Goal: Contribute content: Add original content to the website for others to see

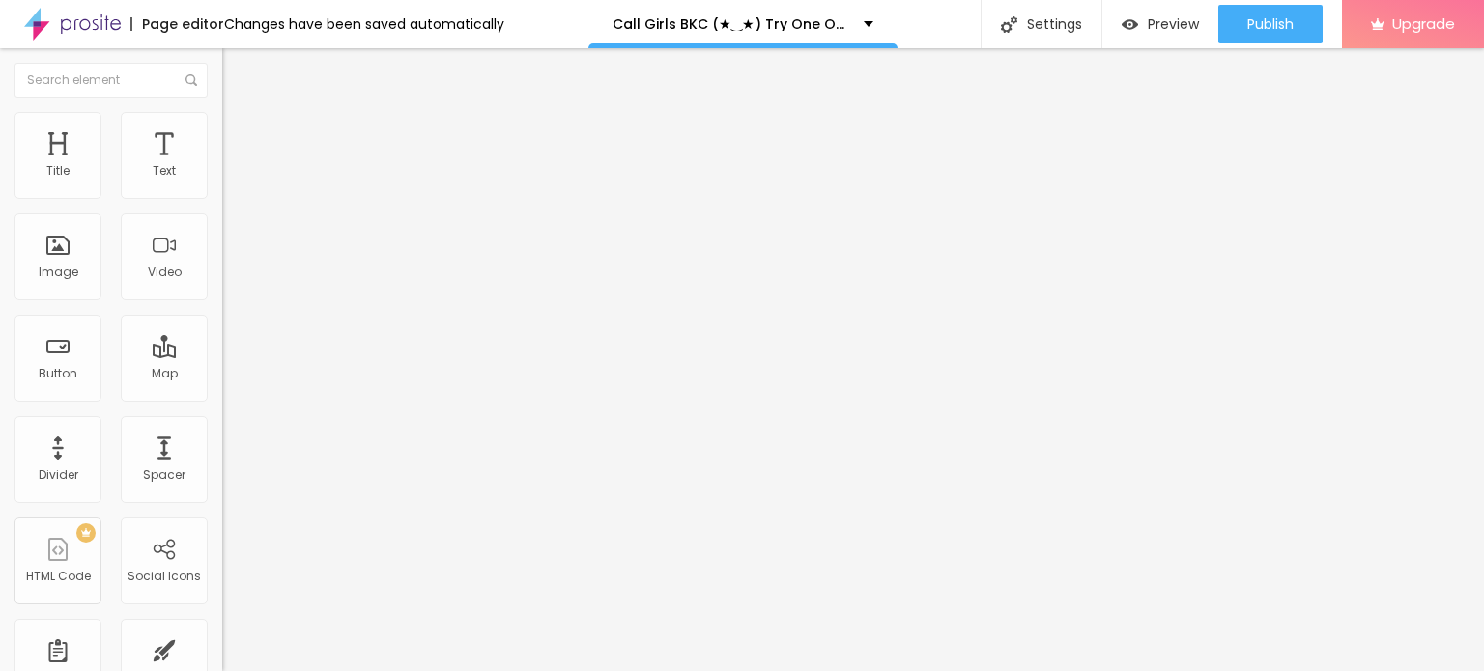
click at [222, 80] on button "Edit Coluna" at bounding box center [333, 70] width 222 height 44
click at [222, 166] on span "Change image" at bounding box center [273, 158] width 103 height 16
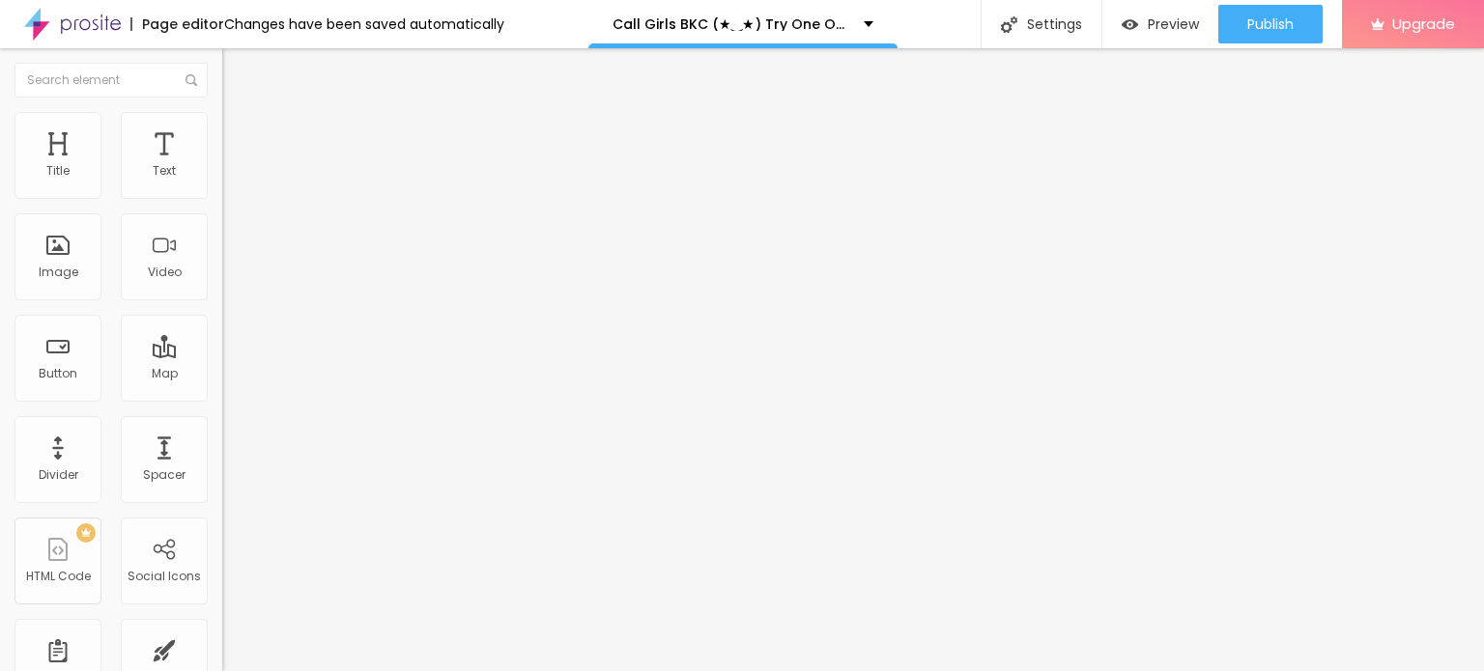
click at [222, 162] on img at bounding box center [228, 157] width 12 height 12
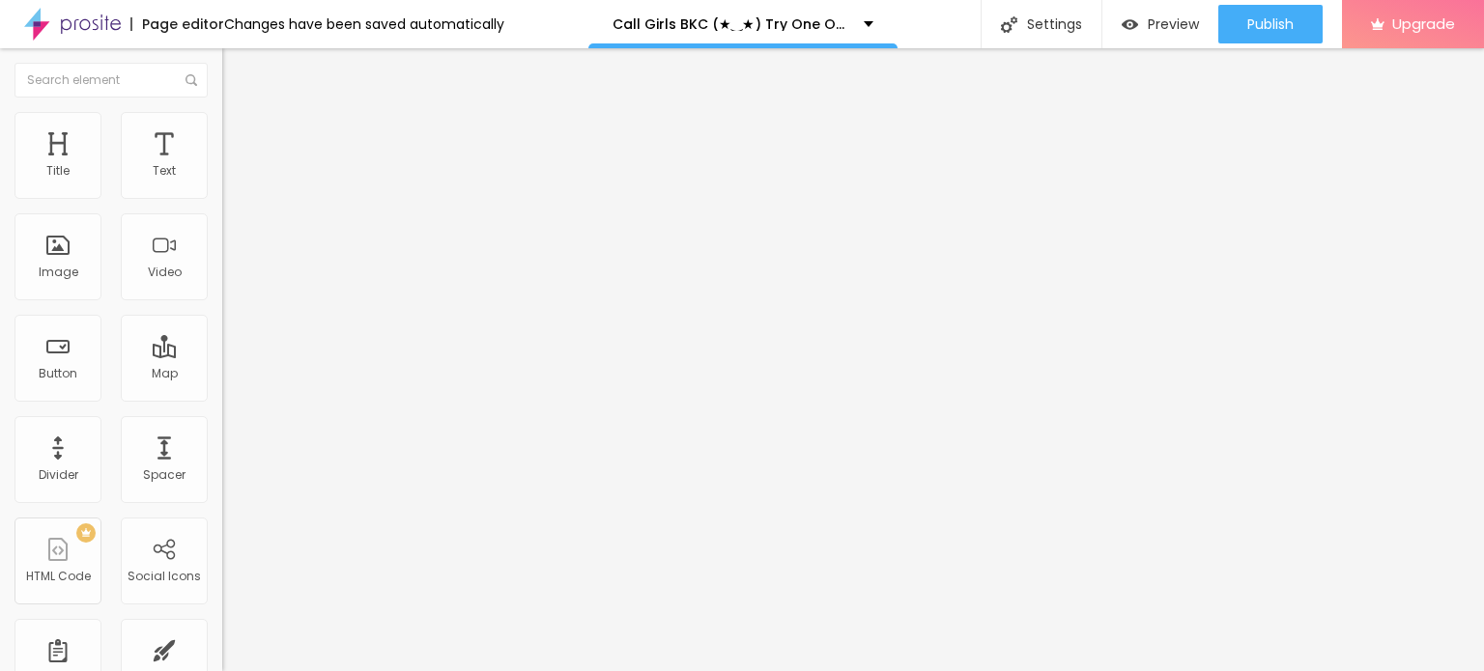
drag, startPoint x: 175, startPoint y: 234, endPoint x: 152, endPoint y: 216, distance: 29.0
click at [222, 198] on div "Text Click me" at bounding box center [333, 174] width 222 height 47
click at [222, 182] on input "Click me" at bounding box center [338, 171] width 232 height 19
paste input "Booking Number: ☎ 9967276815"
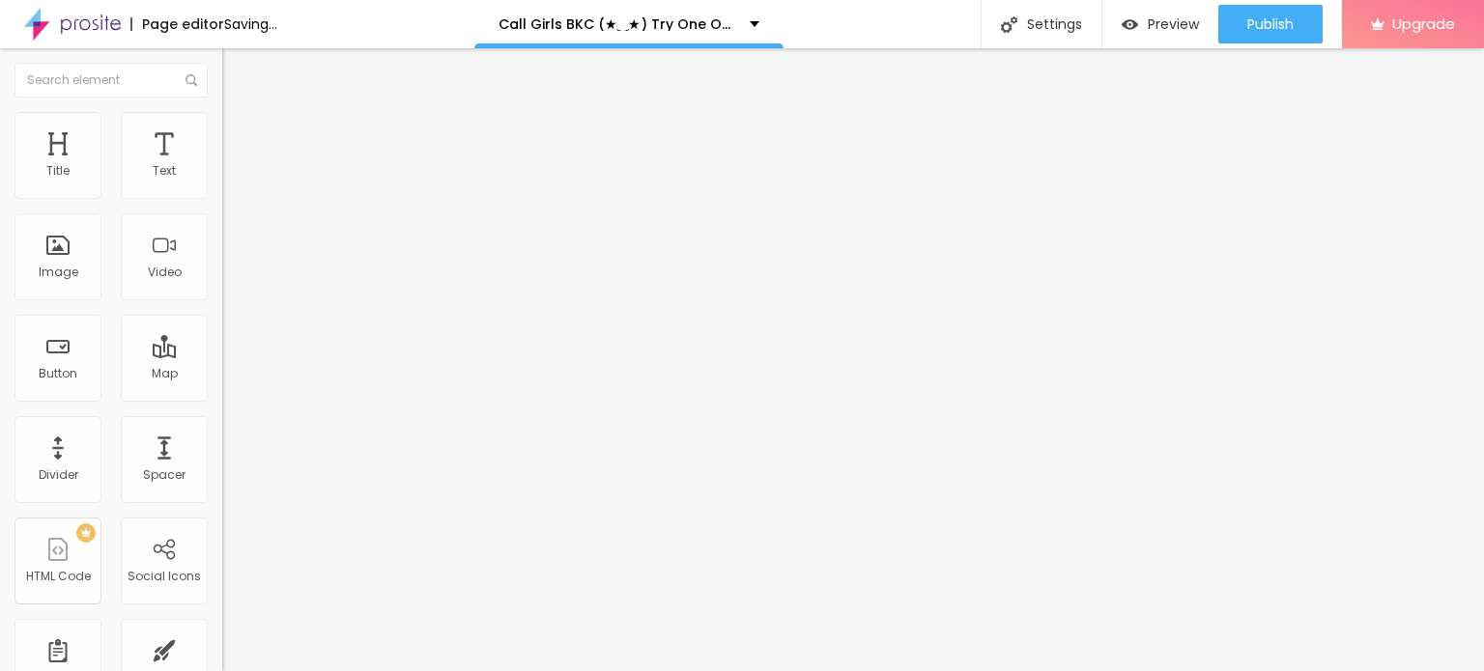
type input "Booking Number: ☎ 9967276815"
click at [222, 398] on input "https://" at bounding box center [338, 388] width 232 height 19
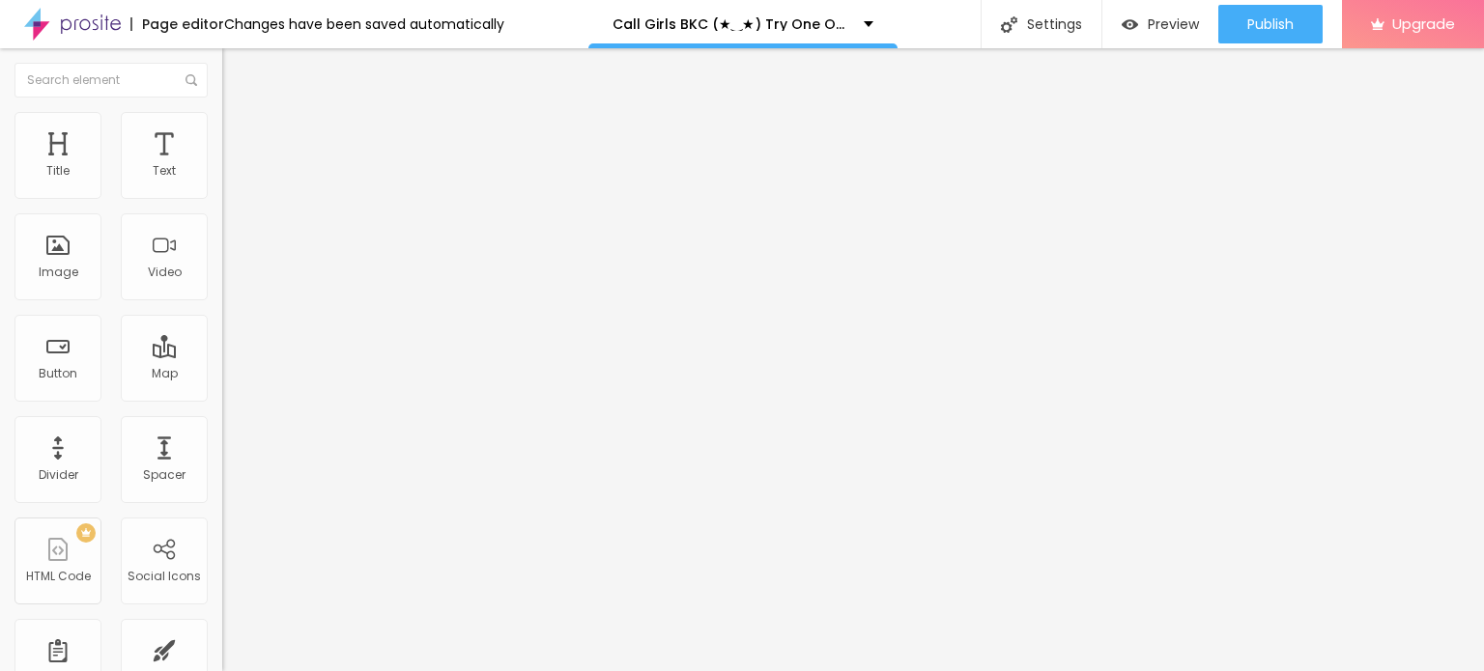
click at [222, 398] on input "https://" at bounding box center [338, 388] width 232 height 19
paste input "[DOMAIN_NAME][URL]"
type input "[URL][DOMAIN_NAME]"
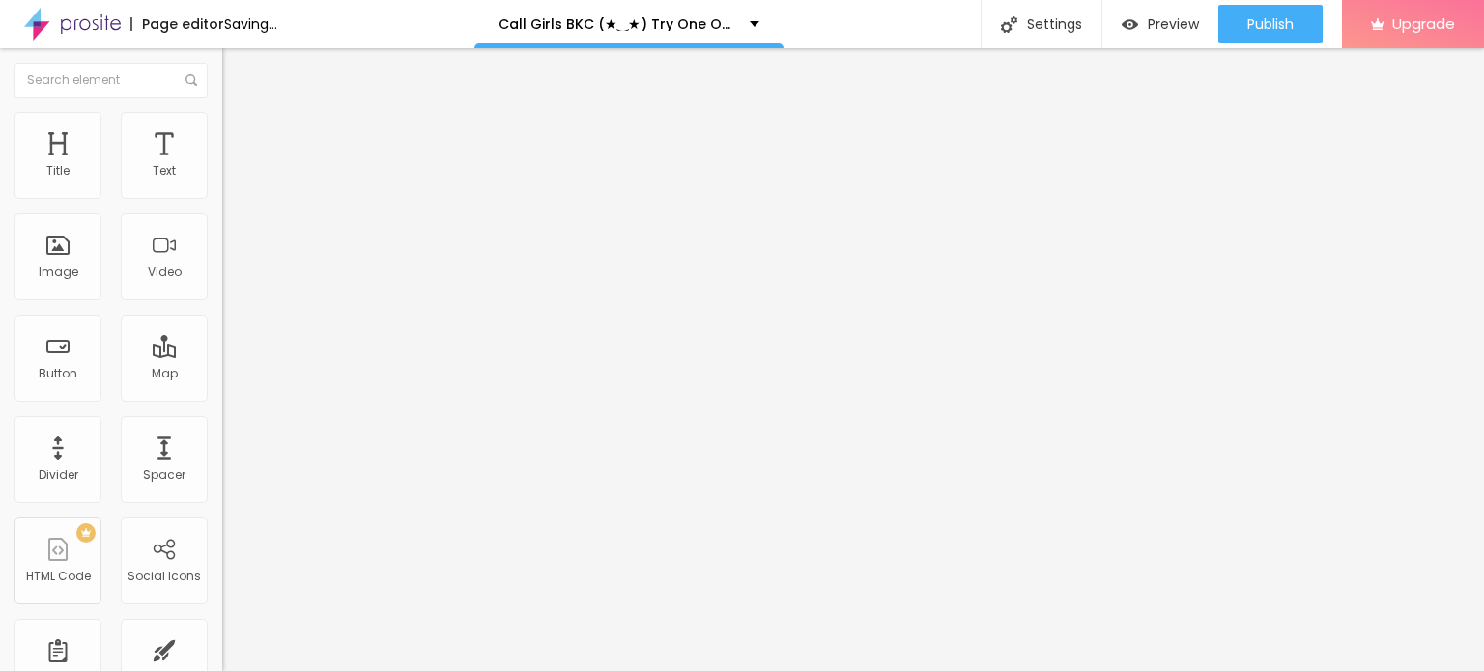
click at [222, 432] on div "Text Booking Number: ☎ 9967276815 Align Size Default Small Default Big Link URL…" at bounding box center [333, 291] width 222 height 281
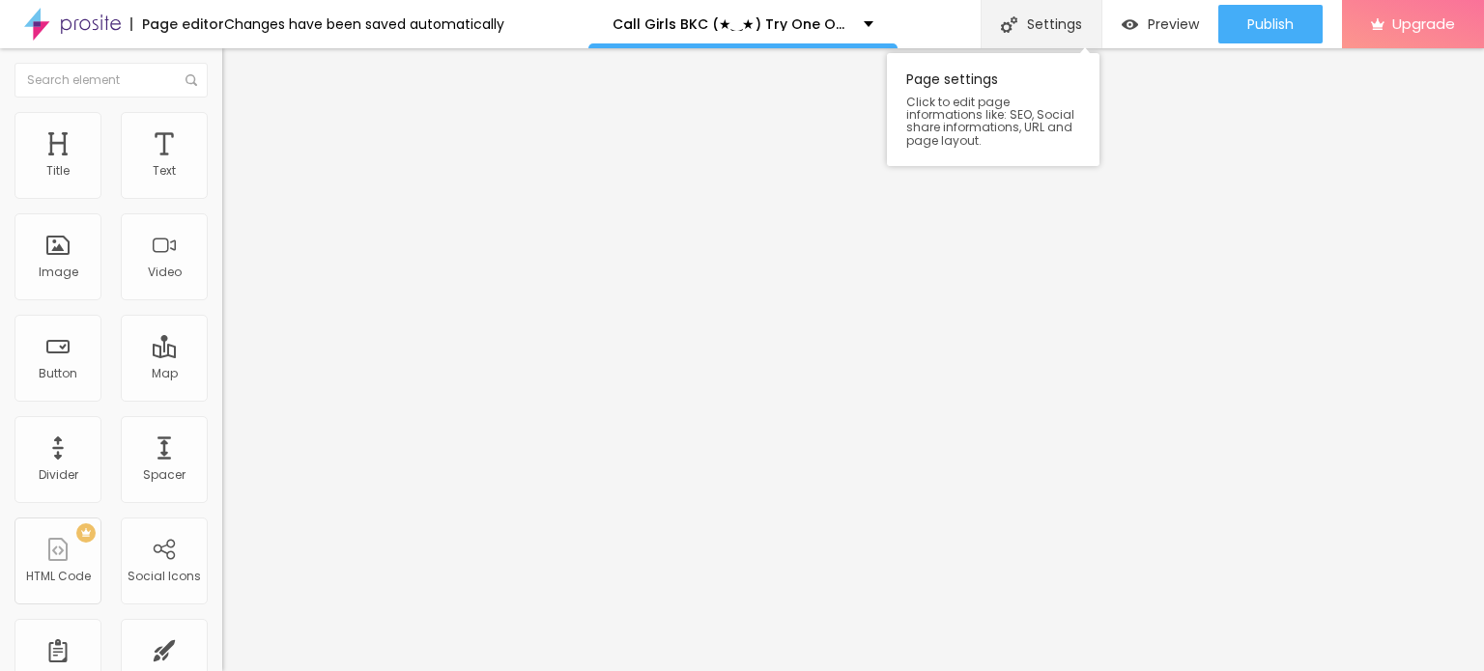
click at [1023, 14] on div "Settings" at bounding box center [1040, 24] width 121 height 48
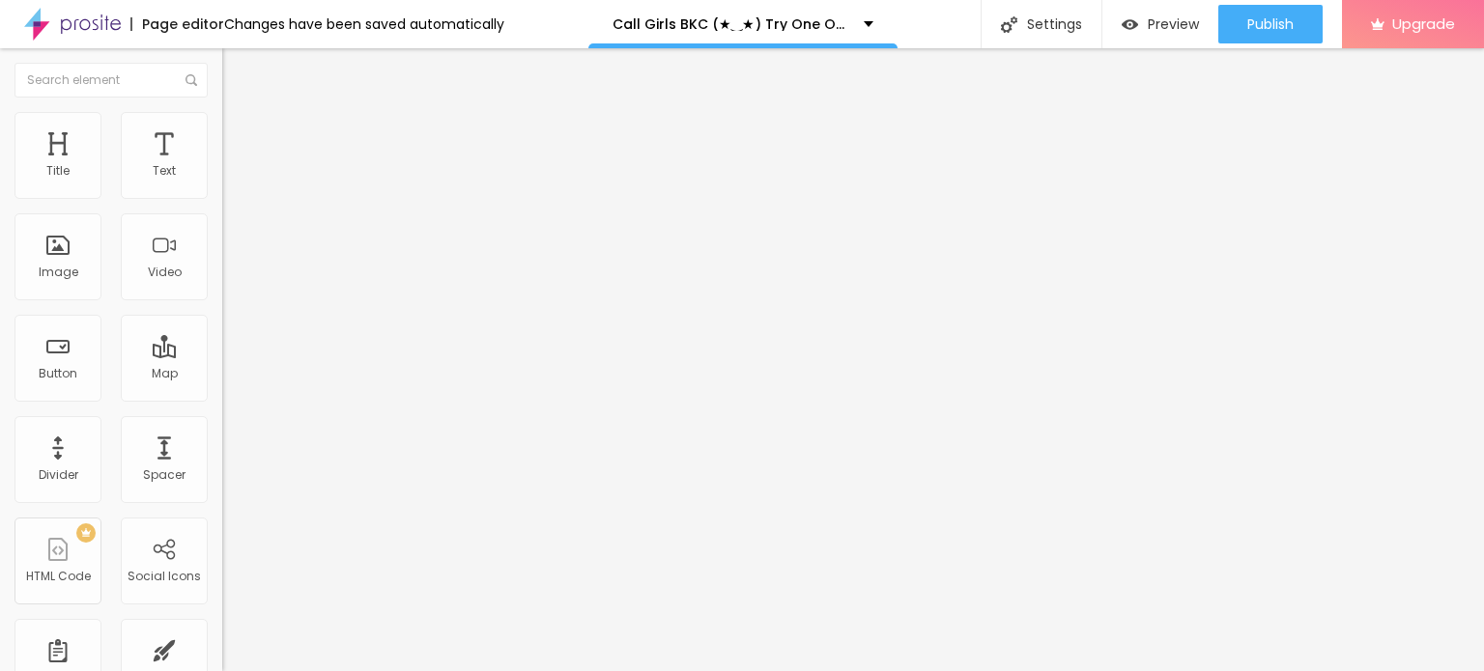
paste input "Call Girls BKC (★‿★) Try One Of The our Best Russian Mumbai Escorts"
type input "Call Girls BKC (★‿★) Try One Of The our Best Russian Mumbai Escorts"
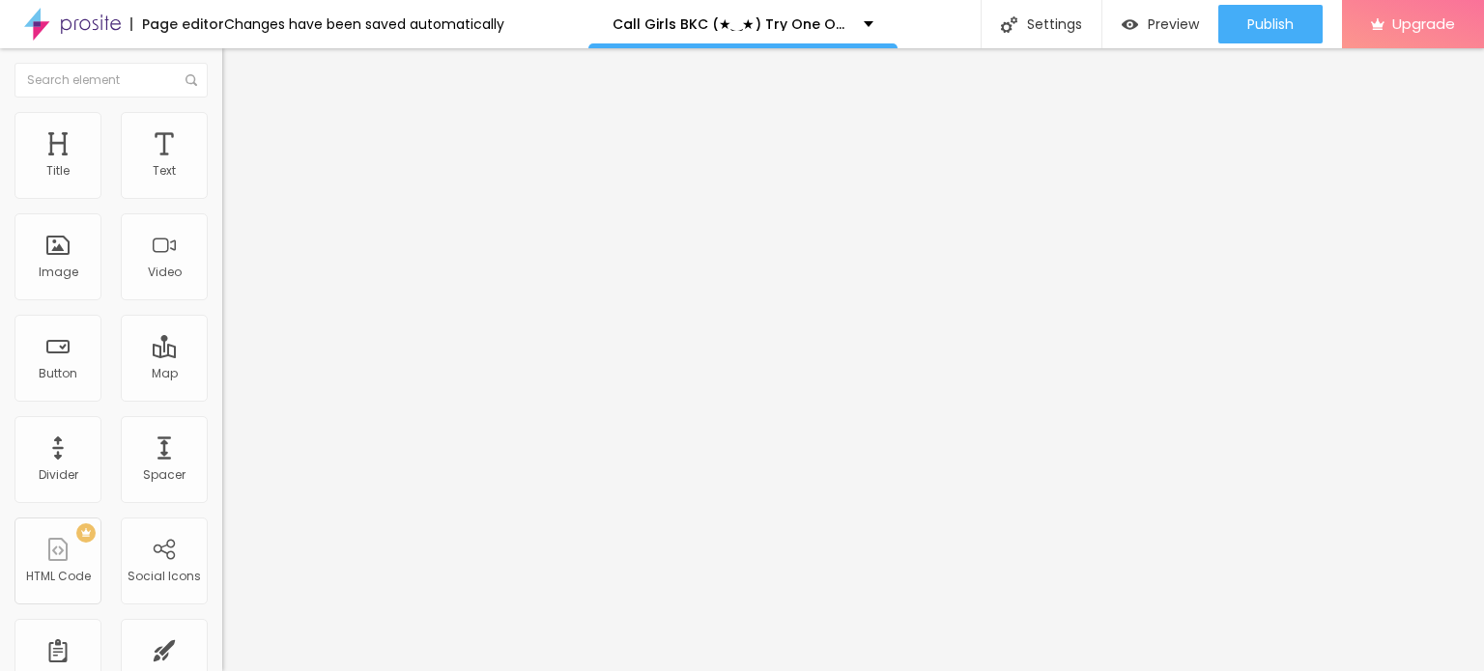
paste textarea "Call Girls BKC (★‿★) Try One Of The our Best Russian Mumbai Escorts"
paste textarea "You Can Also Contact For Nepali Call Girls in [GEOGRAPHIC_DATA], for Service Ho…"
type textarea "Call Girls BKC (★‿★) Try One Of The our Best Russian Mumbai EscortsYou Can Also…"
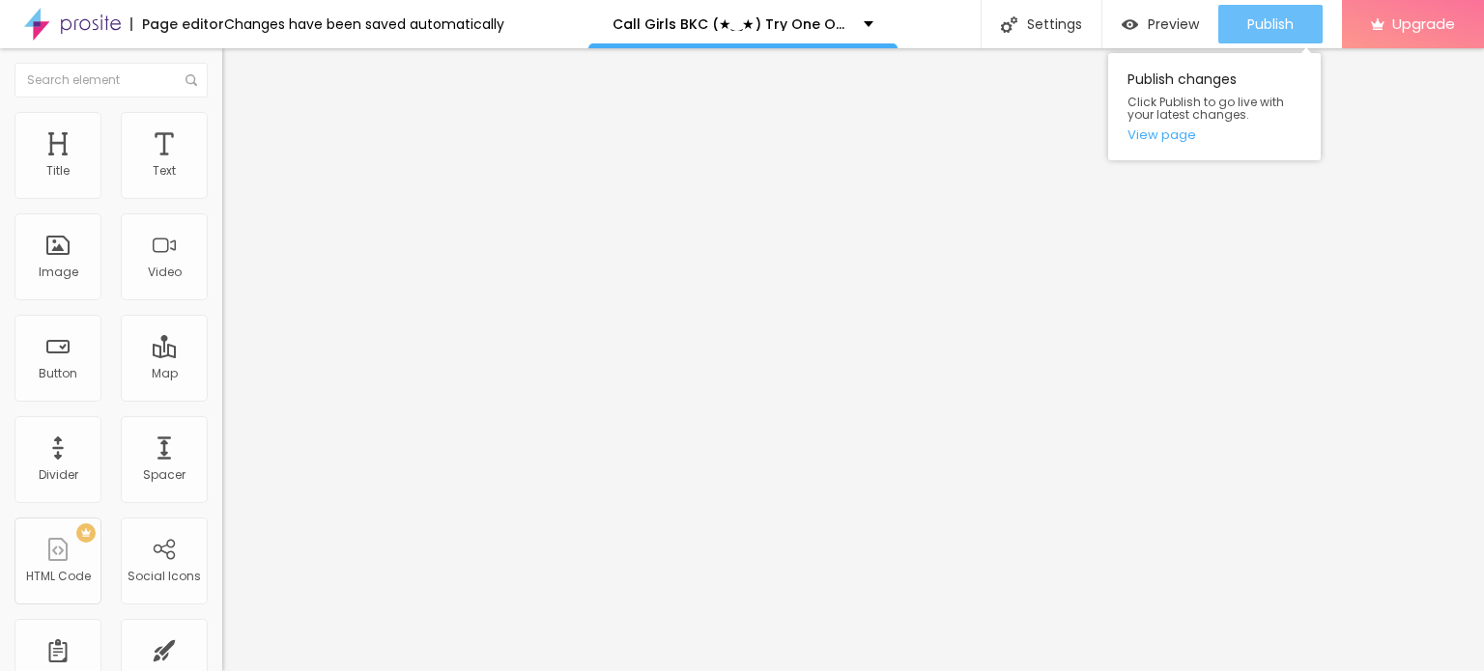
click at [1282, 21] on span "Publish" at bounding box center [1270, 23] width 46 height 15
click at [1250, 19] on span "Publish" at bounding box center [1270, 23] width 46 height 15
click at [1166, 138] on link "View page" at bounding box center [1214, 134] width 174 height 13
